Goal: Information Seeking & Learning: Learn about a topic

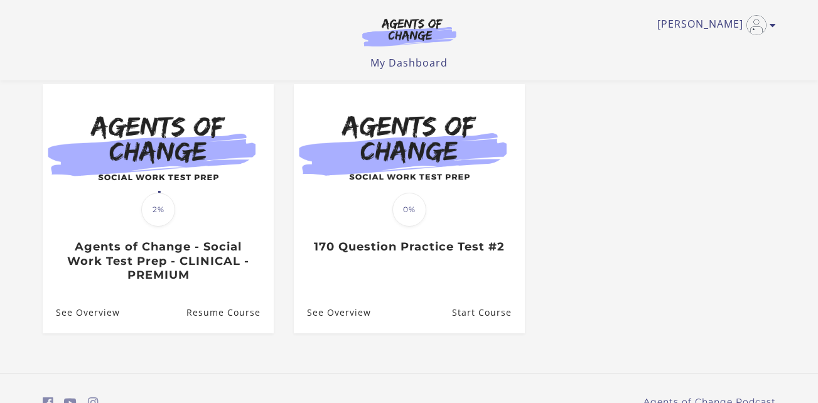
scroll to position [111, 0]
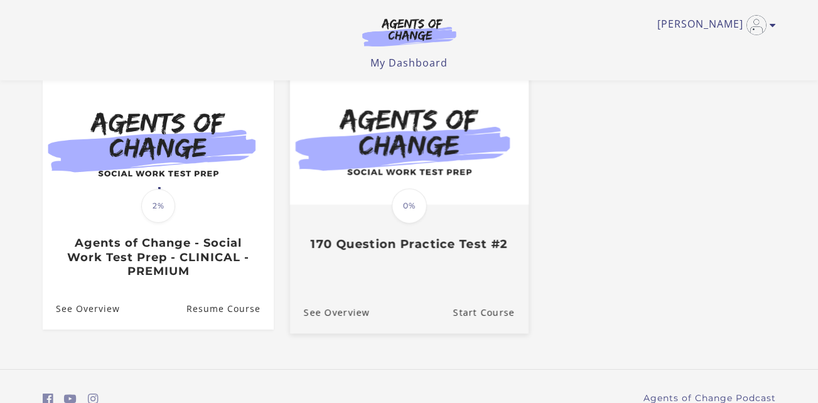
click at [462, 205] on img at bounding box center [408, 140] width 239 height 129
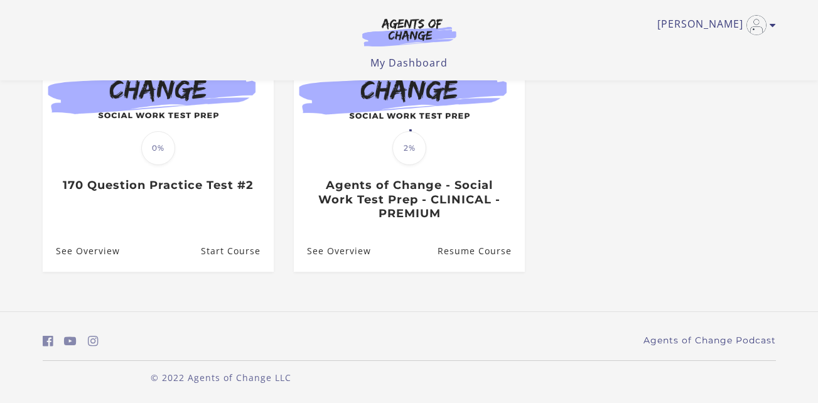
scroll to position [112, 0]
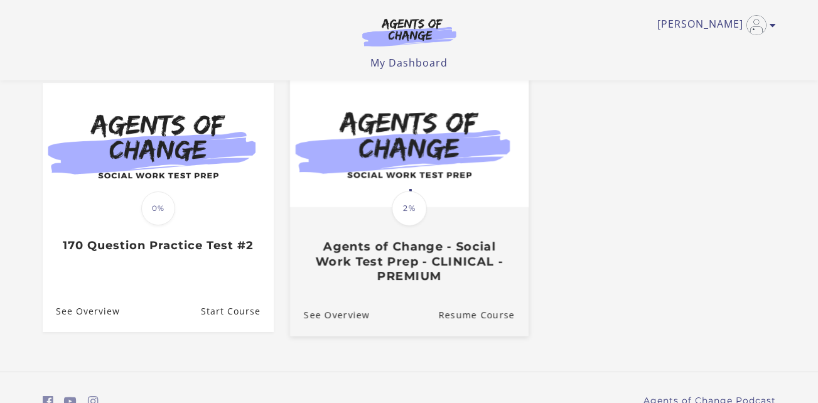
click at [412, 255] on h3 "Agents of Change - Social Work Test Prep - CLINICAL - PREMIUM" at bounding box center [408, 261] width 211 height 44
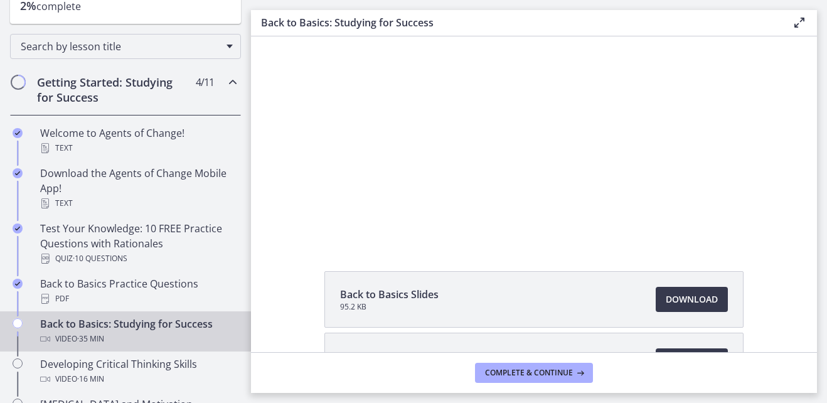
scroll to position [176, 0]
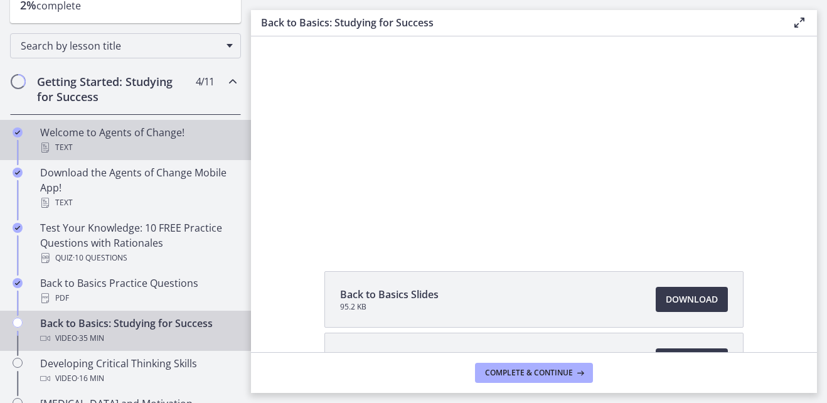
click at [159, 142] on div "Text" at bounding box center [138, 147] width 196 height 15
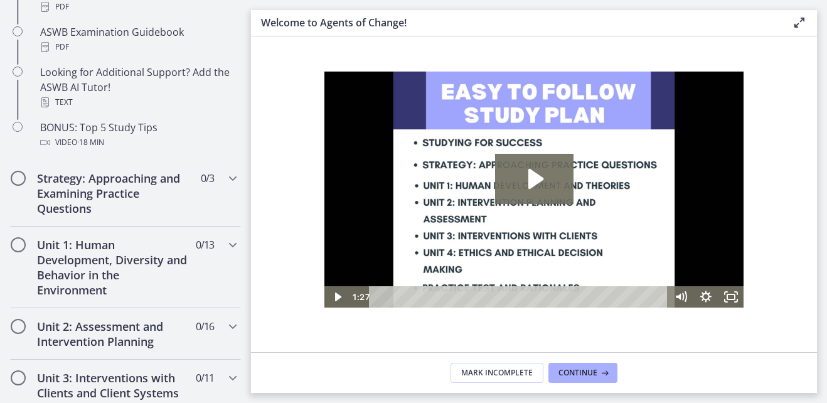
scroll to position [630, 0]
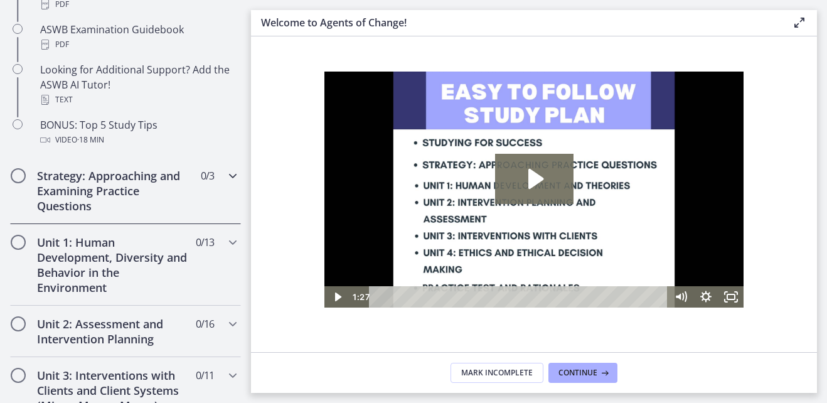
click at [198, 190] on div "Strategy: Approaching and Examining Practice Questions 0 / 3 Completed" at bounding box center [125, 191] width 231 height 67
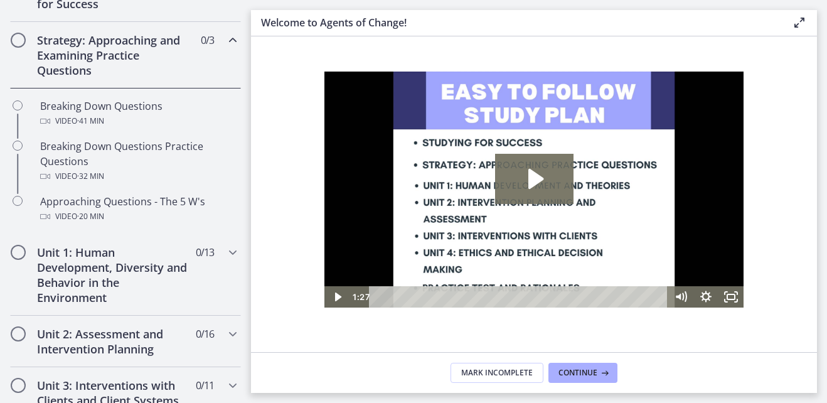
scroll to position [262, 0]
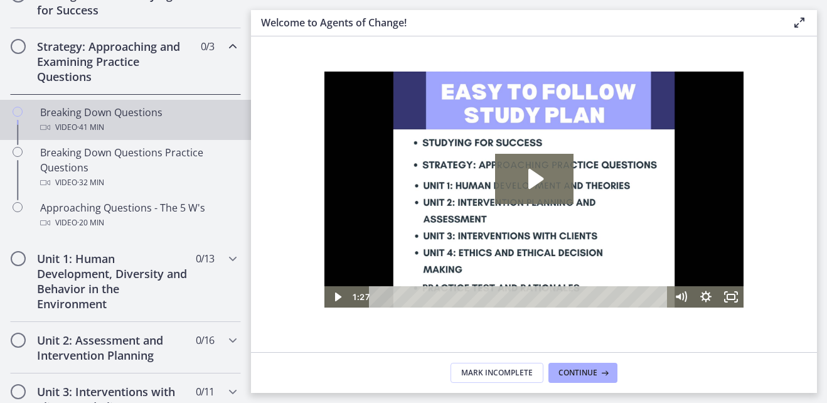
click at [172, 116] on div "Breaking Down Questions Video · 41 min" at bounding box center [138, 120] width 196 height 30
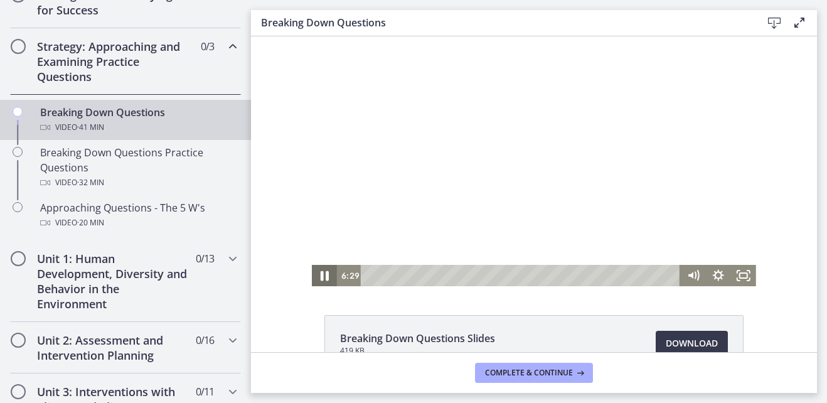
click at [321, 278] on icon "Pause" at bounding box center [325, 276] width 8 height 10
